Goal: Information Seeking & Learning: Learn about a topic

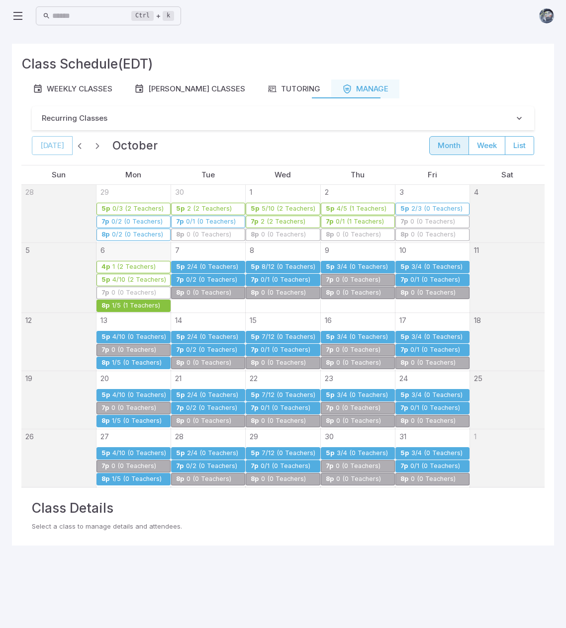
click at [20, 17] on icon at bounding box center [18, 16] width 12 height 12
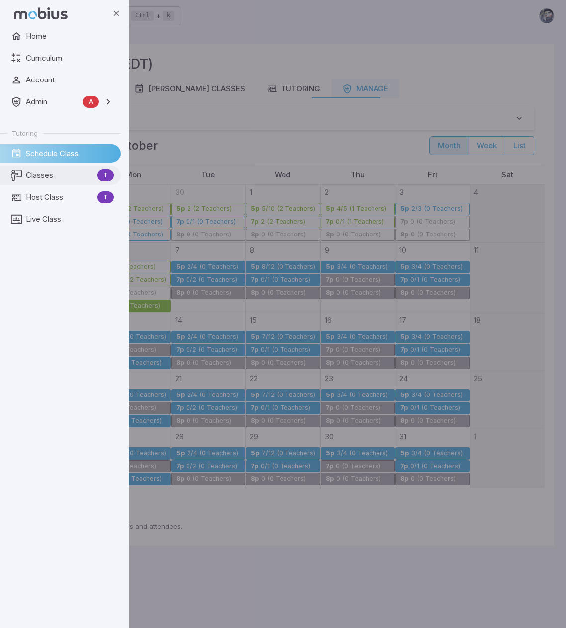
click at [56, 176] on span "Classes" at bounding box center [60, 175] width 68 height 11
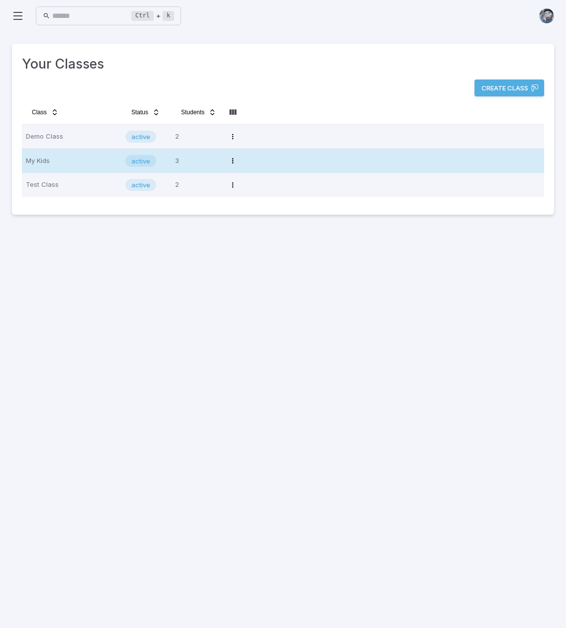
click at [91, 159] on p "My Kids" at bounding box center [71, 161] width 91 height 16
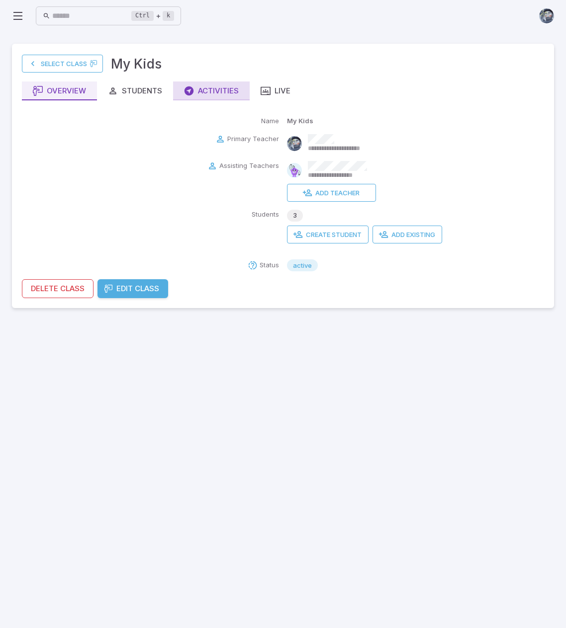
click at [198, 88] on div "Activities" at bounding box center [211, 91] width 55 height 11
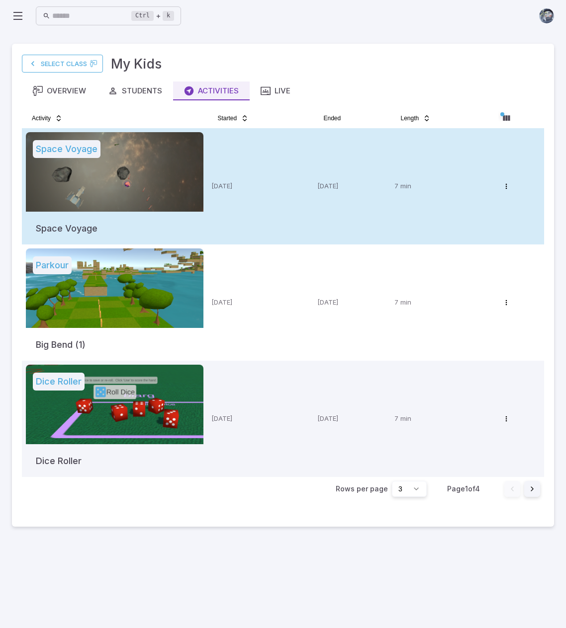
click at [140, 170] on div at bounding box center [115, 172] width 178 height 80
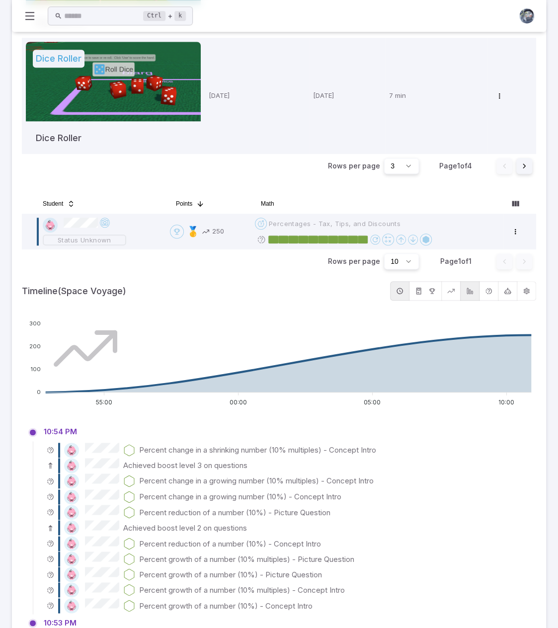
scroll to position [337, 0]
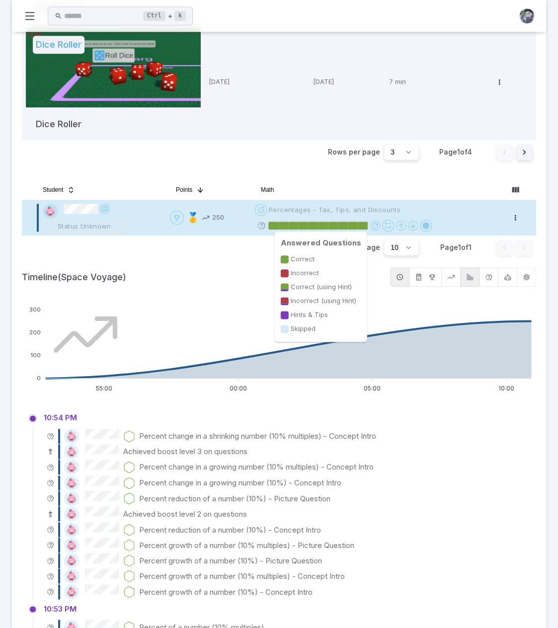
click at [298, 224] on rect at bounding box center [293, 226] width 10 height 8
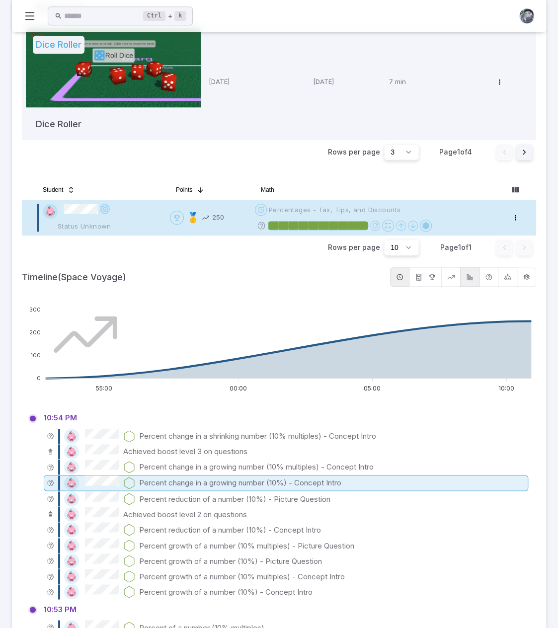
click at [182, 481] on p "Percent change in a growing number (10%) - Concept Intro" at bounding box center [240, 483] width 202 height 11
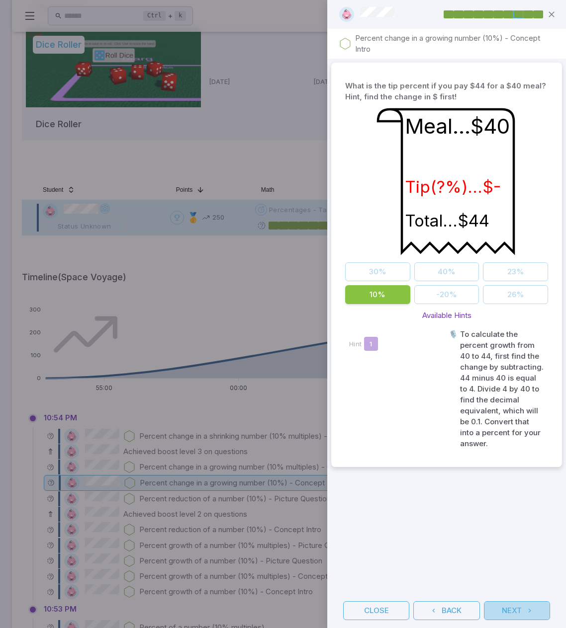
click at [530, 613] on icon "button" at bounding box center [530, 611] width 8 height 8
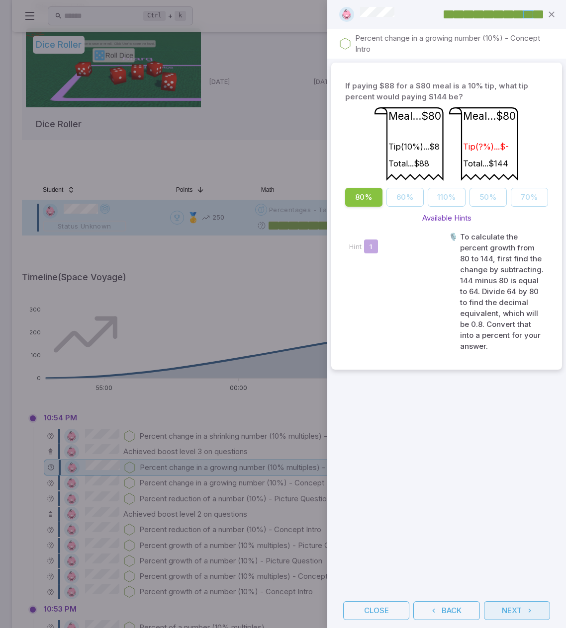
click at [530, 613] on icon "button" at bounding box center [530, 611] width 8 height 8
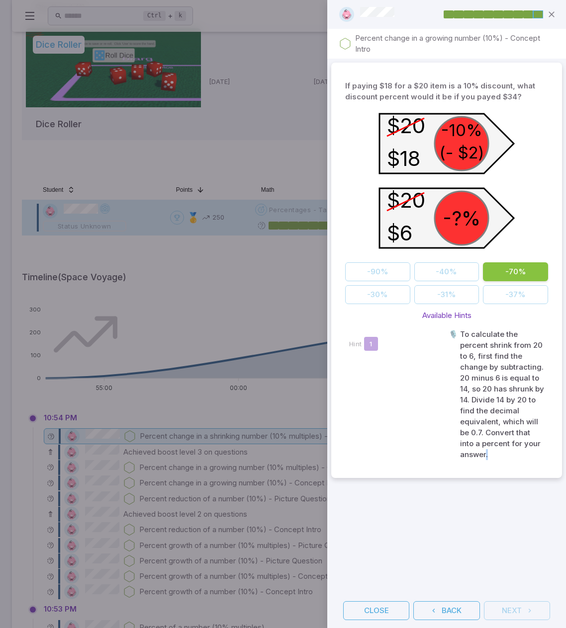
click at [530, 613] on div "Close Back Next" at bounding box center [446, 611] width 239 height 35
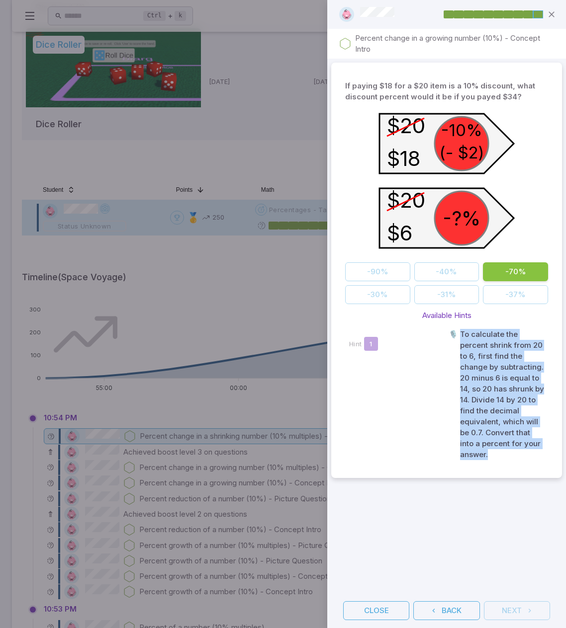
click at [530, 613] on div "Close Back Next" at bounding box center [446, 611] width 239 height 35
click at [434, 612] on icon "button" at bounding box center [434, 611] width 8 height 8
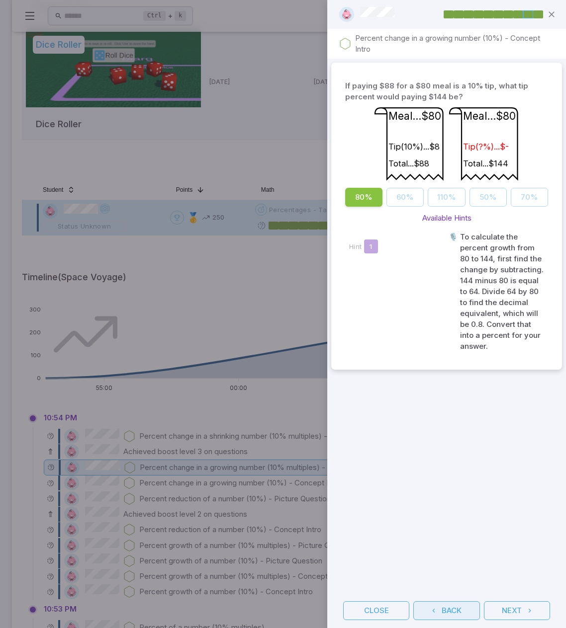
click at [434, 612] on icon "button" at bounding box center [434, 611] width 8 height 8
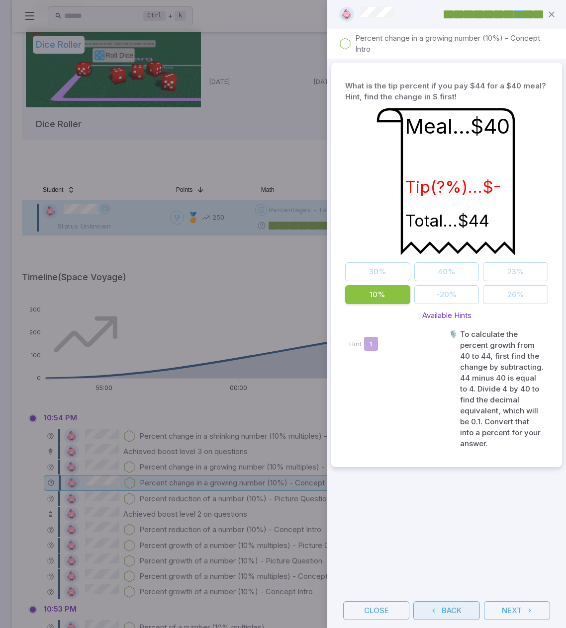
click at [434, 612] on icon "button" at bounding box center [434, 611] width 8 height 8
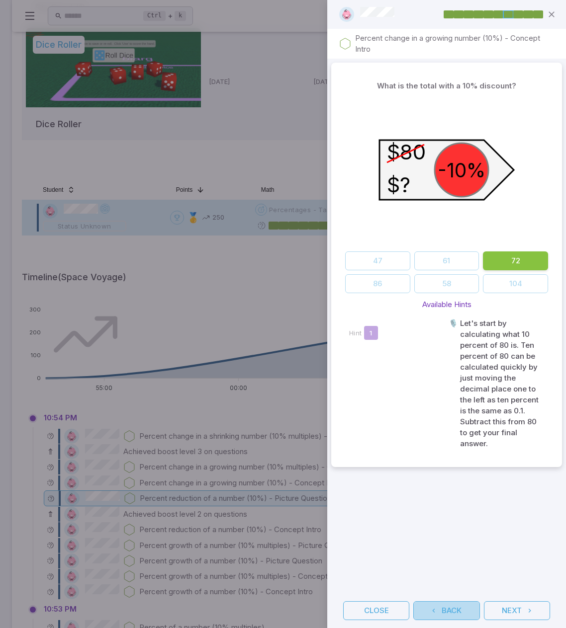
click at [434, 612] on icon "button" at bounding box center [434, 611] width 8 height 8
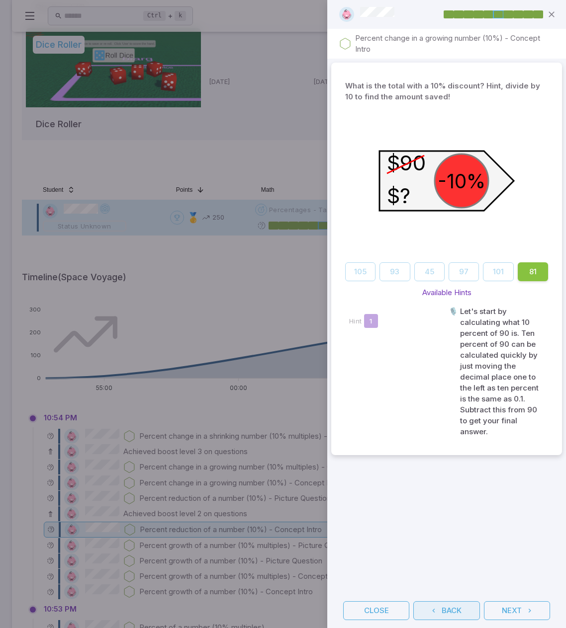
click at [434, 612] on icon "button" at bounding box center [434, 611] width 8 height 8
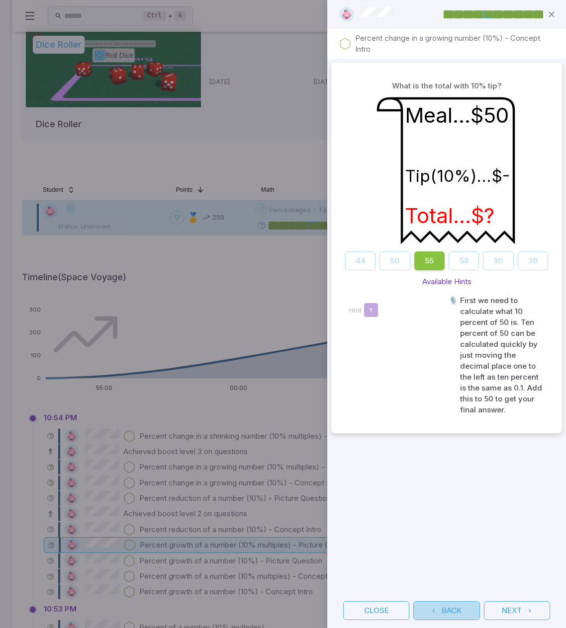
click at [434, 612] on icon "button" at bounding box center [434, 611] width 8 height 8
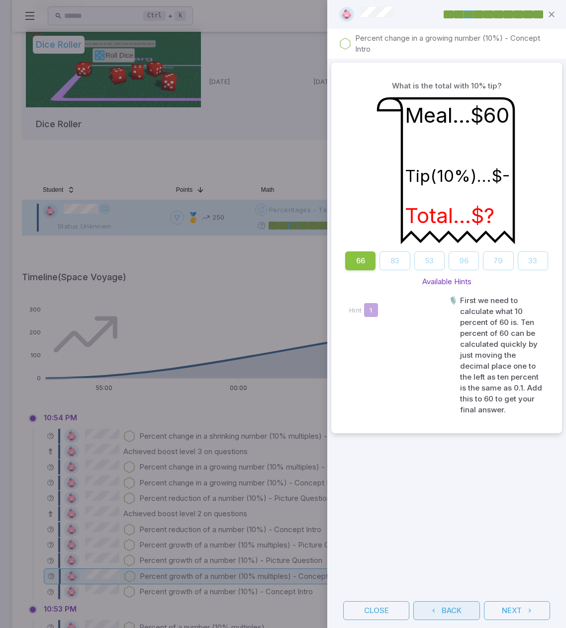
click at [434, 612] on icon "button" at bounding box center [434, 611] width 8 height 8
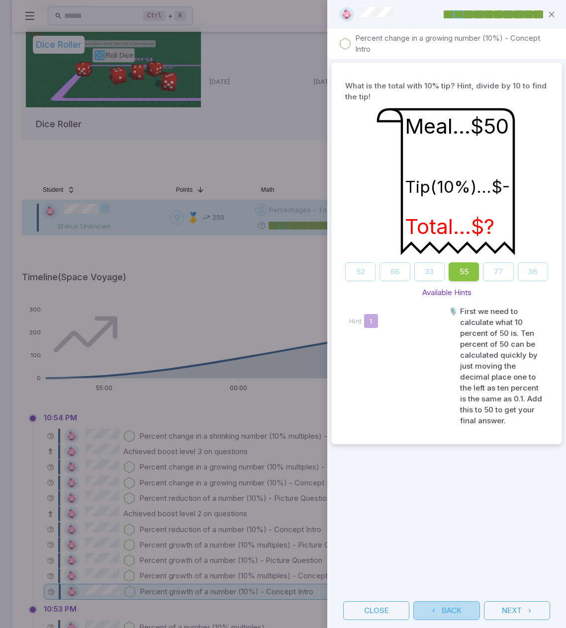
click at [434, 612] on icon "button" at bounding box center [434, 611] width 8 height 8
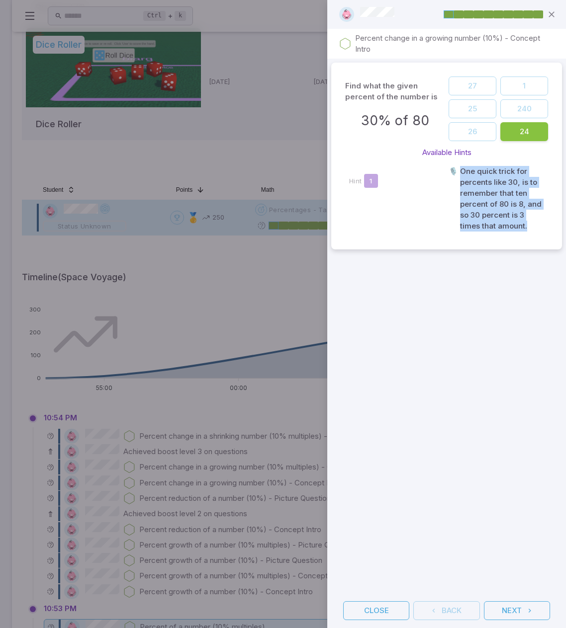
click at [434, 612] on div "Close Back Next" at bounding box center [446, 611] width 239 height 35
click at [379, 612] on button "Close" at bounding box center [376, 611] width 66 height 19
